Goal: Transaction & Acquisition: Subscribe to service/newsletter

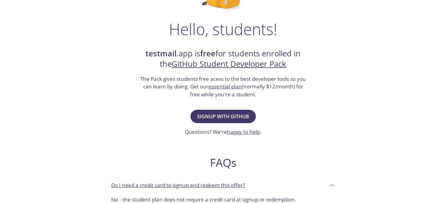
scroll to position [85, 0]
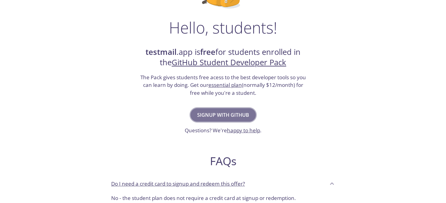
click at [205, 115] on span "Signup with GitHub" at bounding box center [223, 114] width 52 height 9
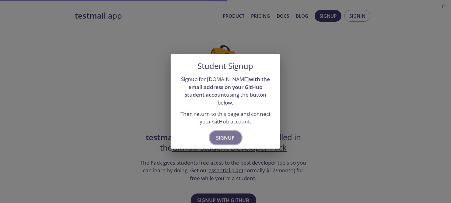
click at [232, 136] on span "Signup" at bounding box center [225, 137] width 19 height 9
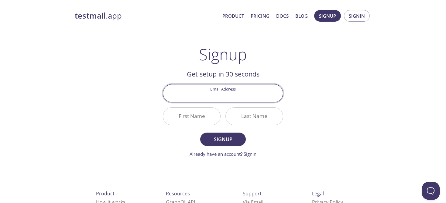
click at [210, 90] on input "Email Address" at bounding box center [223, 92] width 120 height 17
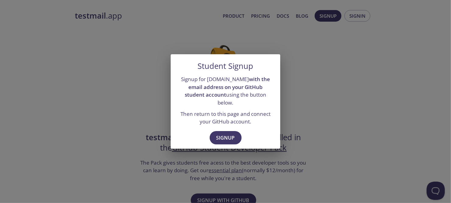
click at [304, 102] on div "Student Signup Signup for [DOMAIN_NAME] with the email address on your GitHub s…" at bounding box center [225, 101] width 451 height 203
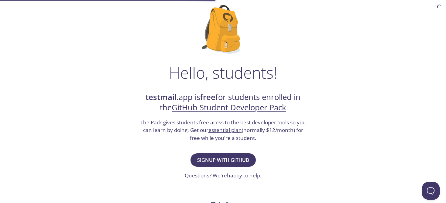
scroll to position [45, 0]
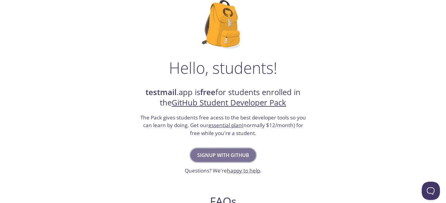
click at [220, 153] on span "Signup with GitHub" at bounding box center [223, 155] width 52 height 9
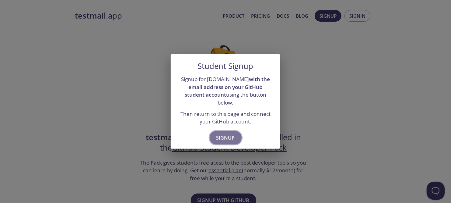
click at [223, 135] on span "Signup" at bounding box center [225, 137] width 19 height 9
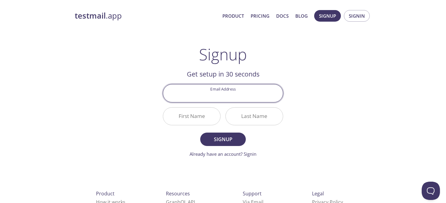
click at [216, 94] on input "Email Address" at bounding box center [223, 92] width 120 height 17
type input "[EMAIL_ADDRESS][DOMAIN_NAME]"
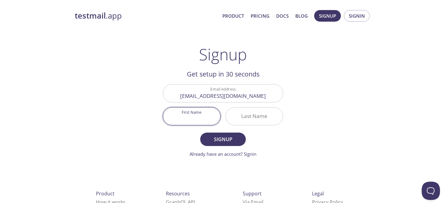
click at [186, 117] on input "First Name" at bounding box center [191, 115] width 57 height 17
type input "[PERSON_NAME]"
click at [247, 121] on input "Last Name" at bounding box center [254, 115] width 57 height 17
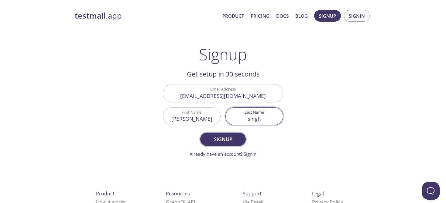
type input "singh"
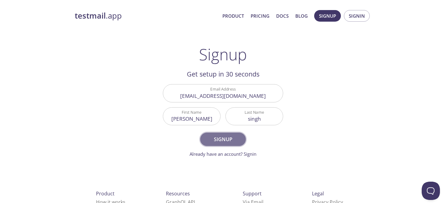
click at [236, 137] on span "Signup" at bounding box center [223, 139] width 32 height 9
